Goal: Transaction & Acquisition: Book appointment/travel/reservation

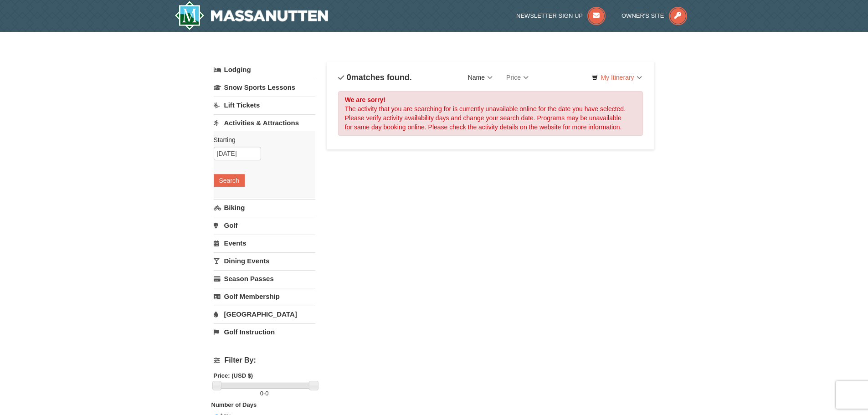
click at [480, 80] on link "Name" at bounding box center [480, 77] width 38 height 18
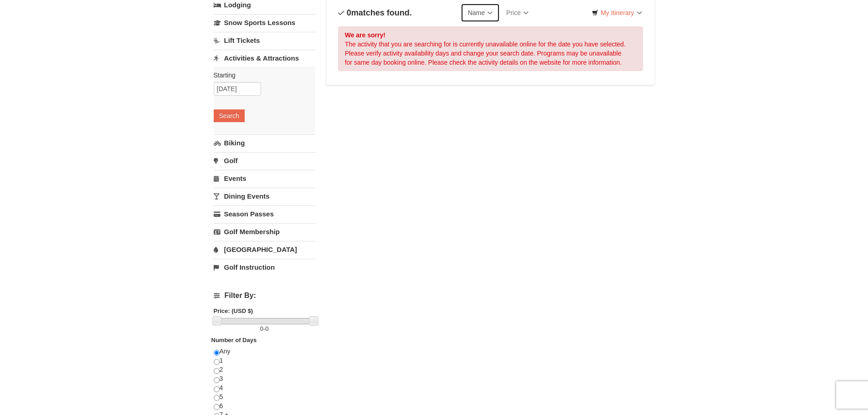
scroll to position [46, 0]
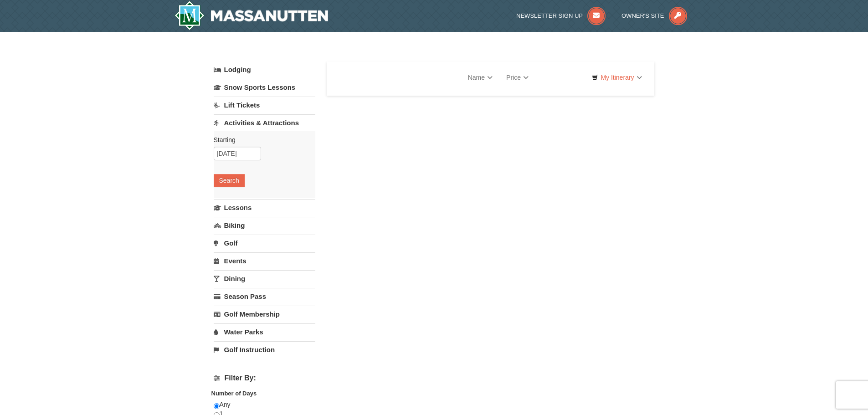
select select "10"
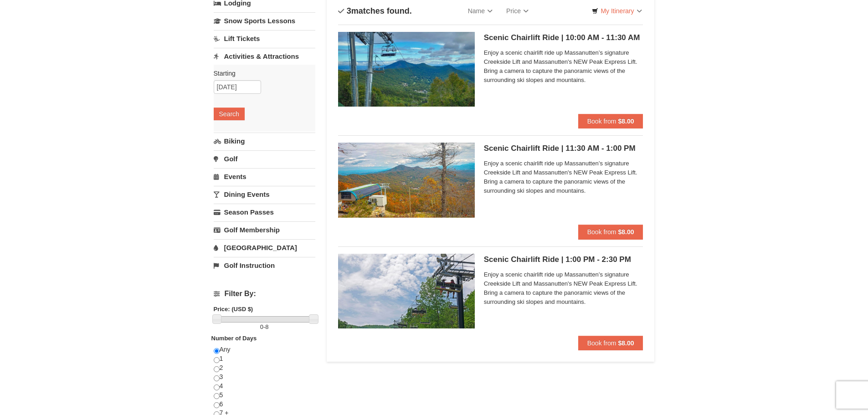
scroll to position [46, 0]
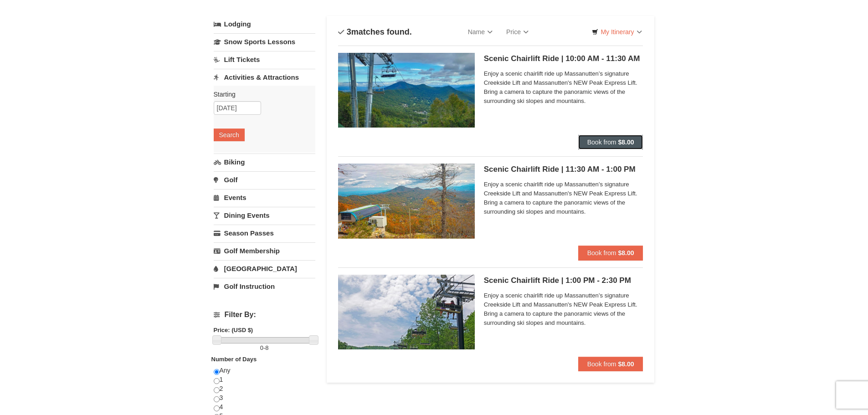
click at [607, 145] on span "Book from" at bounding box center [601, 141] width 29 height 7
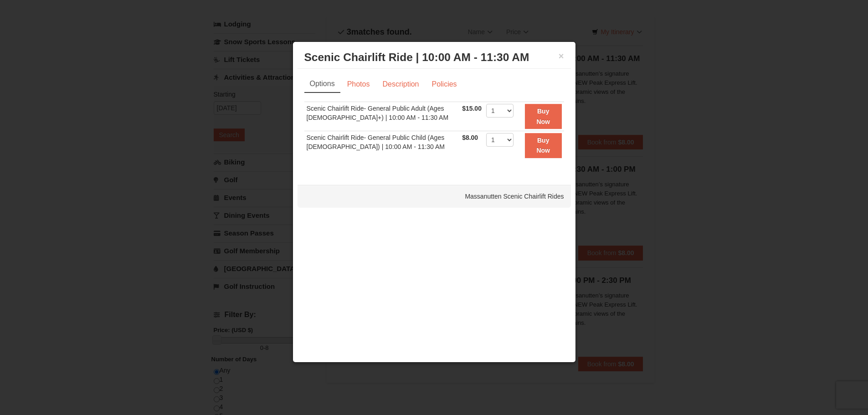
click at [556, 53] on h3 "Scenic Chairlift Ride | 10:00 AM - 11:30 AM Massanutten Scenic Chairlift Rides" at bounding box center [434, 58] width 260 height 14
click at [560, 60] on button "×" at bounding box center [560, 55] width 5 height 9
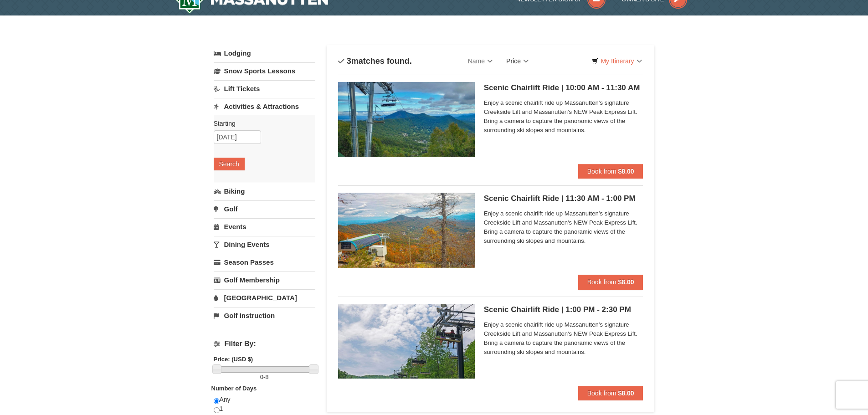
scroll to position [0, 0]
